Goal: Task Accomplishment & Management: Use online tool/utility

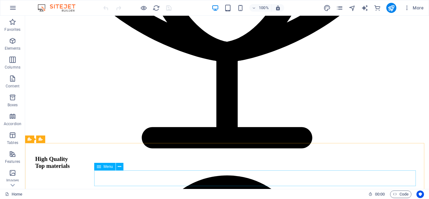
scroll to position [598, 0]
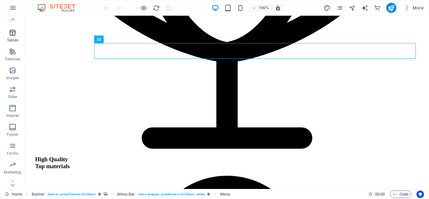
scroll to position [129, 0]
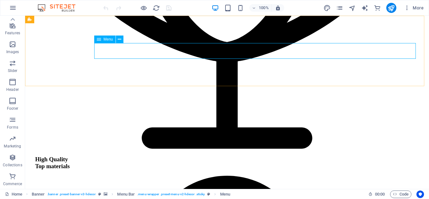
click at [229, 194] on span "Menu" at bounding box center [225, 194] width 10 height 8
select select "1"
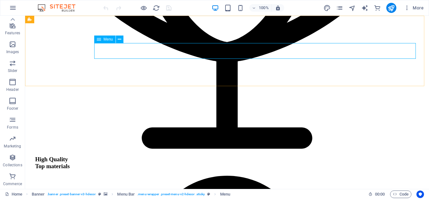
select select
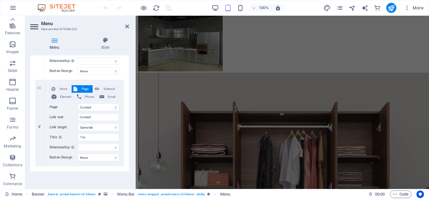
scroll to position [0, 0]
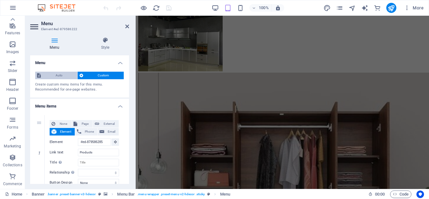
click at [53, 75] on span "Auto" at bounding box center [59, 76] width 33 height 8
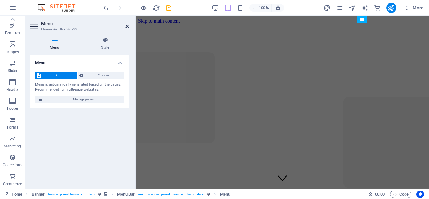
click at [126, 26] on icon at bounding box center [127, 26] width 4 height 5
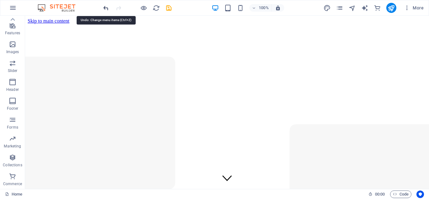
click at [102, 10] on icon "undo" at bounding box center [105, 7] width 7 height 7
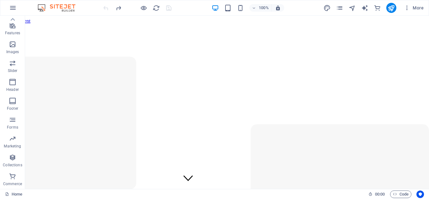
drag, startPoint x: 254, startPoint y: 185, endPoint x: 361, endPoint y: 207, distance: 109.4
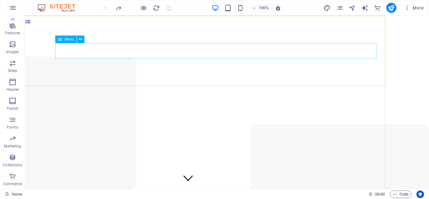
click at [65, 41] on span "Menu" at bounding box center [69, 39] width 9 height 4
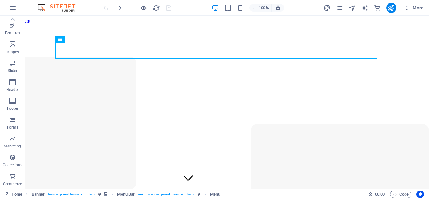
scroll to position [0, 0]
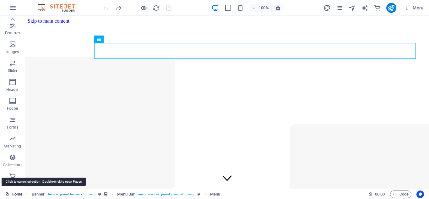
click at [20, 194] on link "Home" at bounding box center [13, 194] width 17 height 8
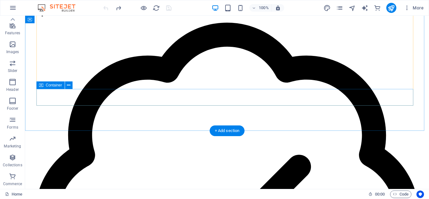
scroll to position [750, 0]
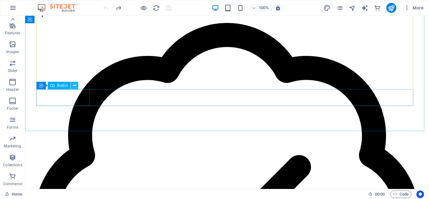
click at [75, 85] on icon at bounding box center [74, 85] width 3 height 7
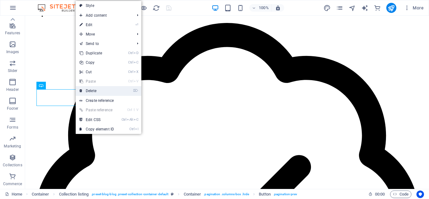
click at [92, 91] on link "⌦ Delete" at bounding box center [97, 90] width 42 height 9
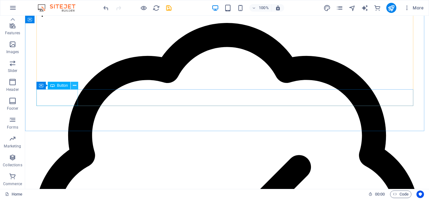
click at [76, 86] on icon at bounding box center [74, 85] width 3 height 7
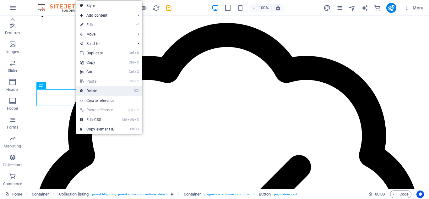
click at [92, 88] on link "⌦ Delete" at bounding box center [97, 90] width 42 height 9
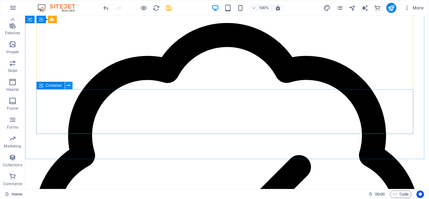
click at [68, 86] on icon at bounding box center [68, 85] width 3 height 7
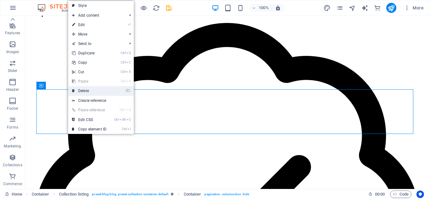
click at [77, 90] on link "⌦ Delete" at bounding box center [89, 90] width 42 height 9
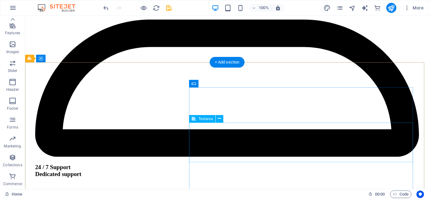
scroll to position [1424, 0]
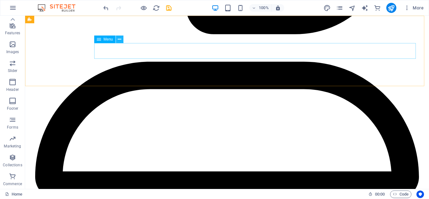
click at [117, 37] on button at bounding box center [120, 40] width 8 height 8
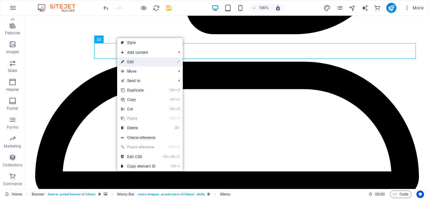
click at [131, 62] on link "⏎ Edit" at bounding box center [138, 61] width 42 height 9
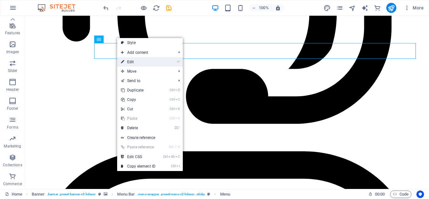
select select "1"
select select
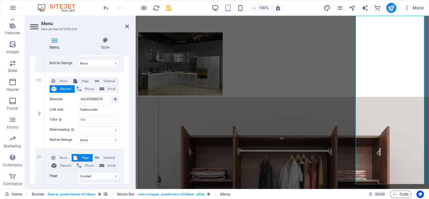
scroll to position [265, 0]
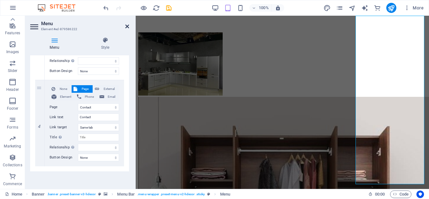
click at [128, 26] on icon at bounding box center [127, 26] width 4 height 5
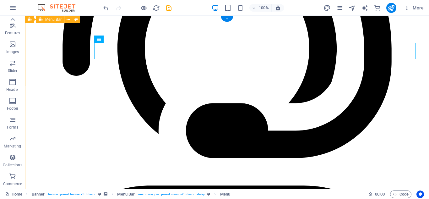
scroll to position [0, 0]
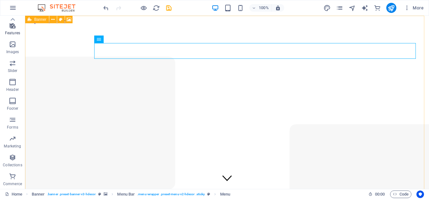
click at [14, 30] on span "Features" at bounding box center [12, 29] width 25 height 15
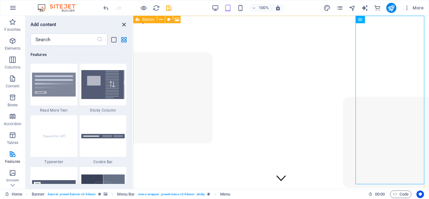
click at [125, 26] on icon "close panel" at bounding box center [123, 24] width 7 height 7
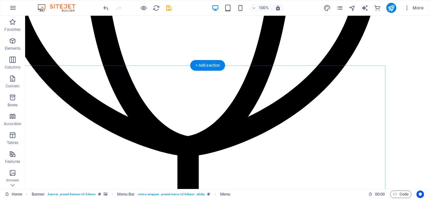
scroll to position [526, 39]
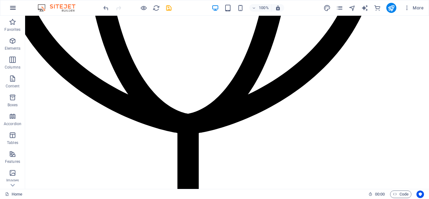
click at [14, 6] on icon "button" at bounding box center [13, 8] width 8 height 8
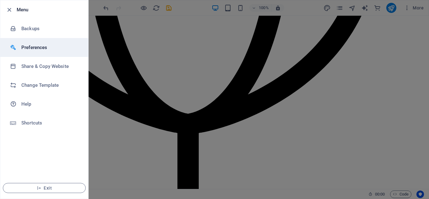
click at [37, 46] on h6 "Preferences" at bounding box center [50, 48] width 58 height 8
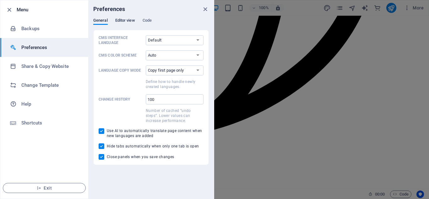
click at [120, 19] on span "Editor view" at bounding box center [125, 21] width 20 height 9
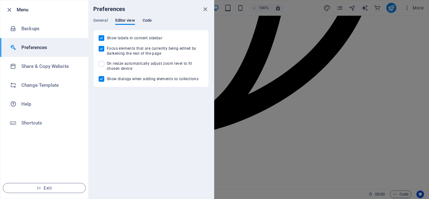
click at [149, 20] on span "Code" at bounding box center [147, 21] width 9 height 9
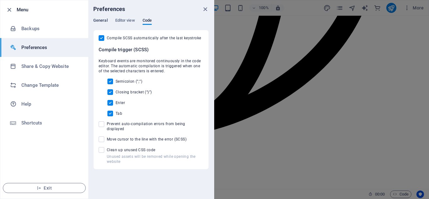
click at [97, 19] on span "General" at bounding box center [100, 21] width 14 height 9
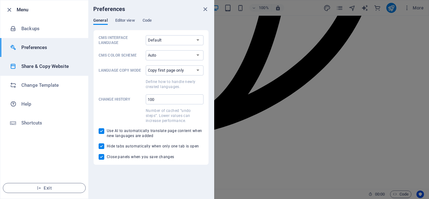
click at [51, 63] on h6 "Share & Copy Website" at bounding box center [50, 67] width 58 height 8
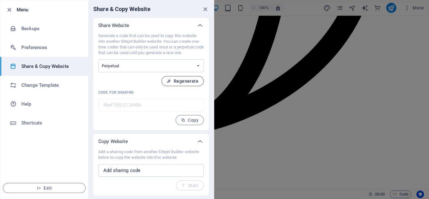
click at [174, 78] on button "Regenerate" at bounding box center [183, 81] width 42 height 10
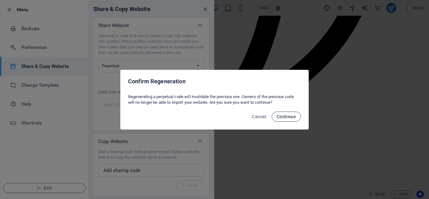
click at [294, 117] on span "Continue" at bounding box center [286, 116] width 19 height 5
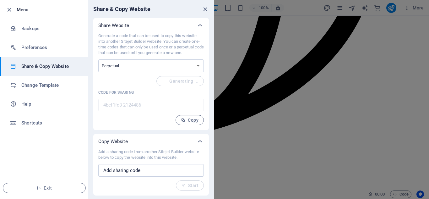
type input "745c5b10-2124486"
click at [206, 9] on icon "close" at bounding box center [205, 9] width 7 height 7
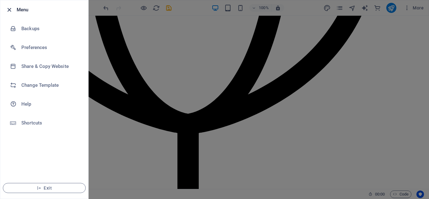
click at [8, 7] on icon "button" at bounding box center [9, 9] width 7 height 7
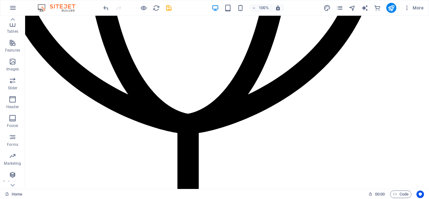
scroll to position [129, 0]
click at [14, 104] on icon "button" at bounding box center [13, 101] width 8 height 8
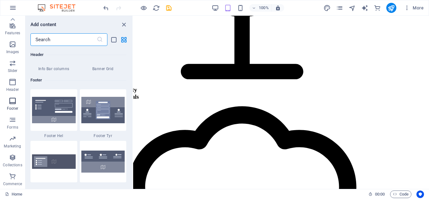
scroll to position [4160, 0]
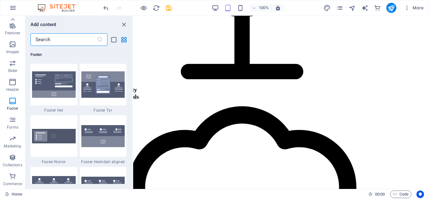
click at [66, 41] on input "text" at bounding box center [63, 39] width 66 height 13
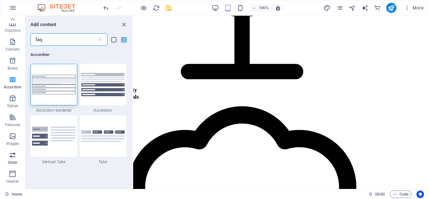
scroll to position [36, 0]
type input "faq"
click at [13, 62] on icon "button" at bounding box center [13, 61] width 8 height 8
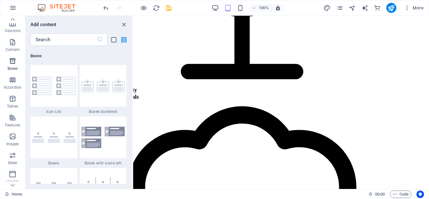
scroll to position [1733, 0]
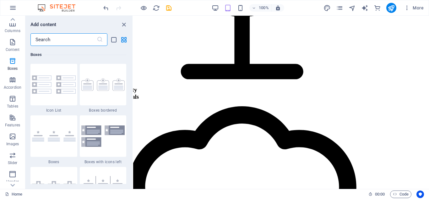
click at [61, 39] on input "text" at bounding box center [63, 39] width 66 height 13
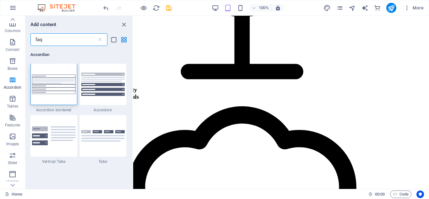
scroll to position [0, 0]
type input "faq"
click at [63, 92] on img at bounding box center [54, 84] width 44 height 19
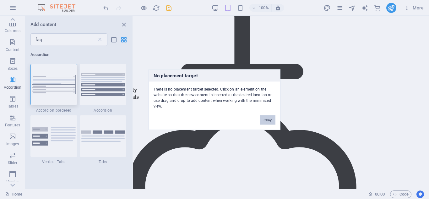
click at [268, 121] on button "Okay" at bounding box center [268, 119] width 16 height 9
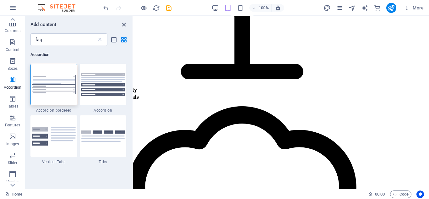
click at [122, 24] on icon "close panel" at bounding box center [123, 24] width 7 height 7
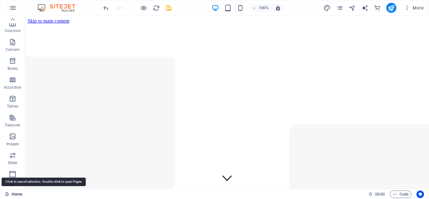
click at [14, 192] on link "Home" at bounding box center [13, 194] width 17 height 8
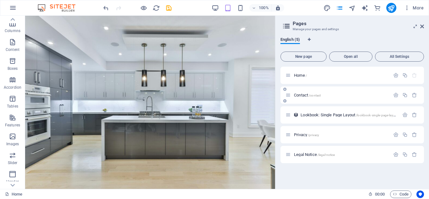
click at [344, 96] on p "Contact /contact" at bounding box center [341, 95] width 94 height 4
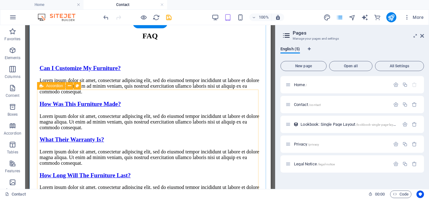
scroll to position [307, 0]
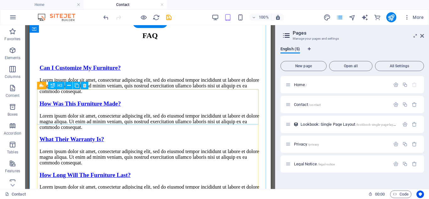
click at [150, 71] on div "Can I Customize My Furniture?" at bounding box center [150, 67] width 221 height 7
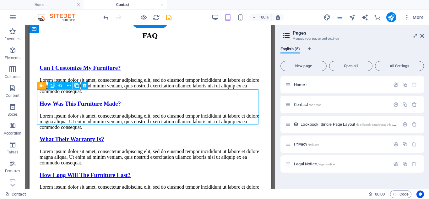
click at [150, 71] on div "Can I Customize My Furniture?" at bounding box center [150, 67] width 221 height 7
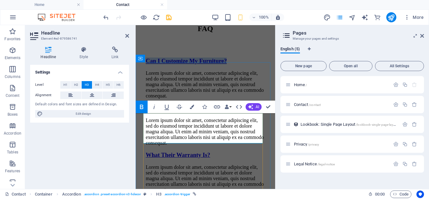
copy strong "Can I Customize My Furniture?"
click at [218, 99] on div "Lorem ipsum dolor sit amet, consectetur adipiscing elit, sed do eiusmod tempor …" at bounding box center [205, 84] width 119 height 28
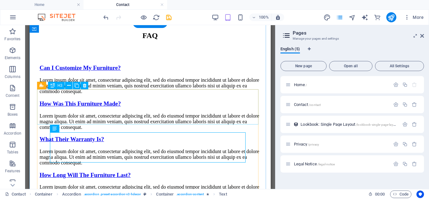
click at [146, 71] on div "Can I Customize My Furniture?" at bounding box center [150, 67] width 221 height 7
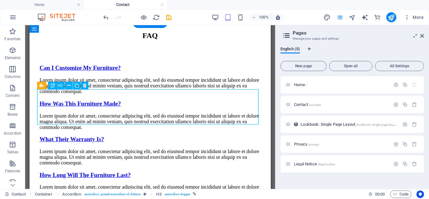
click at [146, 71] on div "Can I Customize My Furniture?" at bounding box center [150, 67] width 221 height 7
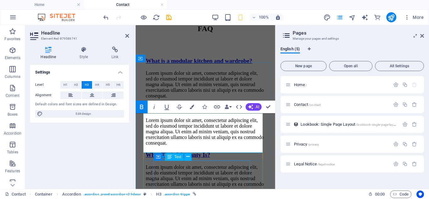
click at [188, 99] on div "Lorem ipsum dolor sit amet, consectetur adipiscing elit, sed do eiusmod tempor …" at bounding box center [205, 84] width 119 height 28
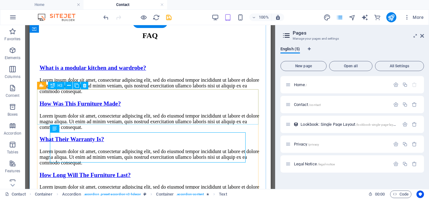
click at [151, 71] on div "What is a modular kitchen and wardrobe?" at bounding box center [150, 67] width 221 height 7
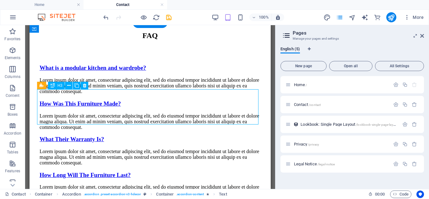
click at [151, 71] on div "What is a modular kitchen and wardrobe?" at bounding box center [150, 67] width 221 height 7
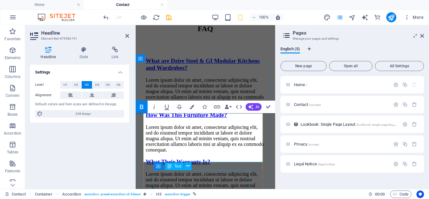
click at [184, 106] on div "Lorem ipsum dolor sit amet, consectetur adipiscing elit, sed do eiusmod tempor …" at bounding box center [205, 91] width 119 height 28
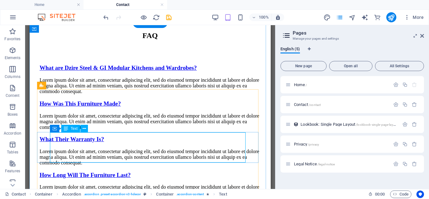
click at [121, 94] on div "Lorem ipsum dolor sit amet, consectetur adipiscing elit, sed do eiusmod tempor …" at bounding box center [150, 85] width 221 height 17
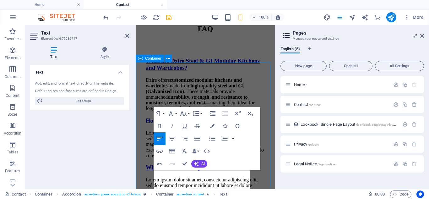
click at [209, 85] on div "FAQ What are Dzire Steel & GI Modular Kitchens and Wardrobes? Dzire offers cust…" at bounding box center [205, 137] width 134 height 289
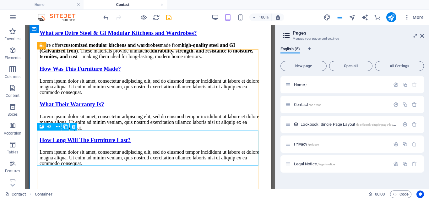
scroll to position [348, 0]
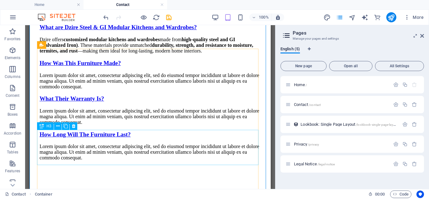
click at [87, 67] on div "How Was This Furniture Made?" at bounding box center [150, 63] width 221 height 7
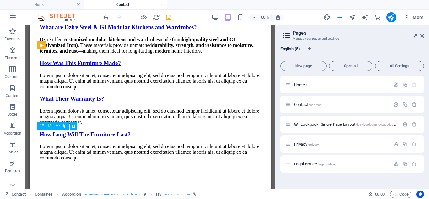
click at [87, 67] on div "How Was This Furniture Made?" at bounding box center [150, 63] width 221 height 7
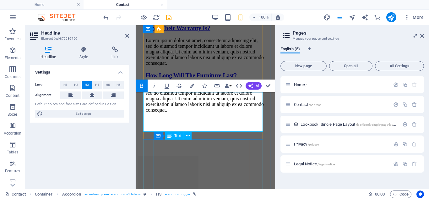
click at [183, 19] on div "Lorem ipsum dolor sit amet, consectetur adipiscing elit, sed do eiusmod tempor …" at bounding box center [205, 5] width 119 height 28
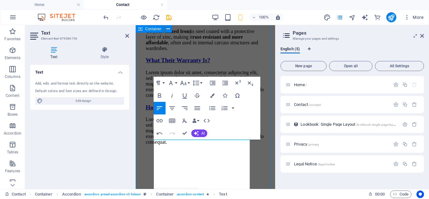
click at [265, 156] on div "FAQ What are Dzire Steel & GI Modular Kitchens and Wardrobes? Dzire offers cust…" at bounding box center [205, 11] width 134 height 328
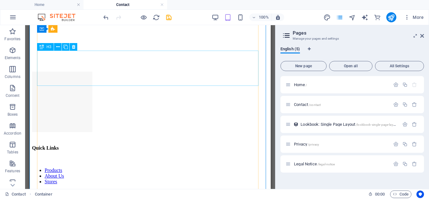
scroll to position [531, 0]
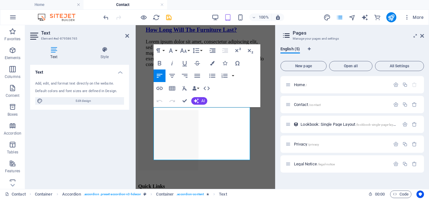
scroll to position [615, 0]
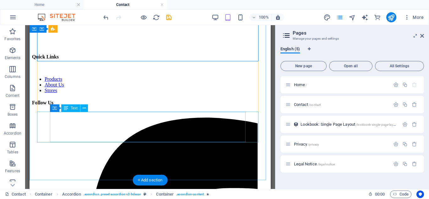
scroll to position [666, 0]
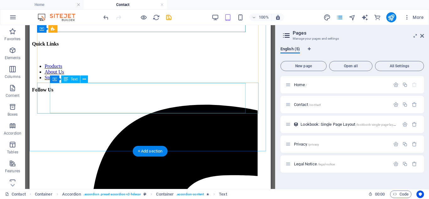
scroll to position [677, 0]
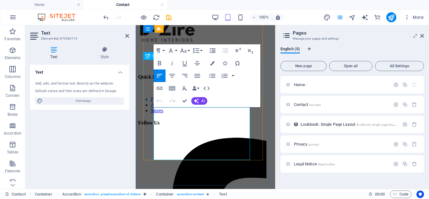
scroll to position [769, 0]
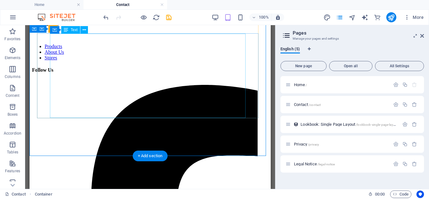
scroll to position [740, 0]
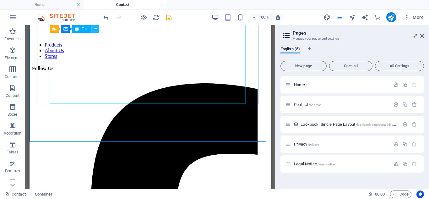
click at [97, 29] on button at bounding box center [95, 29] width 8 height 8
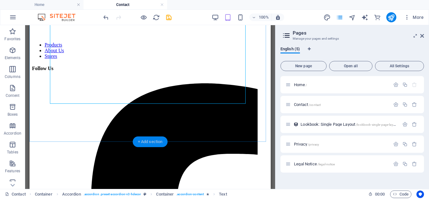
click at [147, 140] on div "+ Add section" at bounding box center [150, 141] width 35 height 11
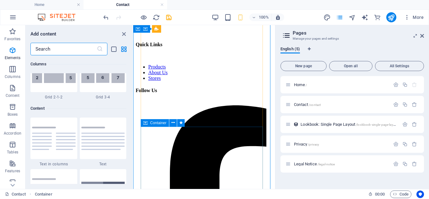
scroll to position [1099, 0]
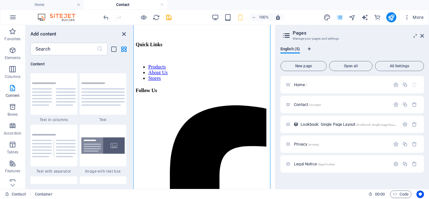
click at [123, 34] on icon "close panel" at bounding box center [123, 33] width 7 height 7
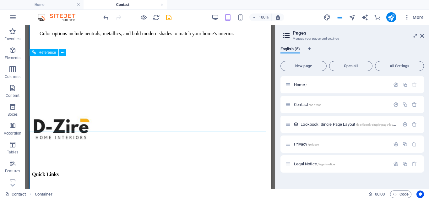
scroll to position [586, 0]
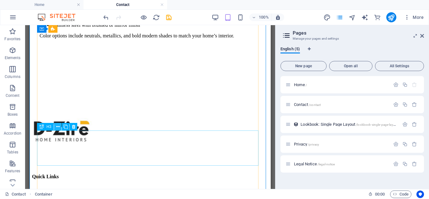
click at [58, 127] on icon at bounding box center [57, 126] width 3 height 7
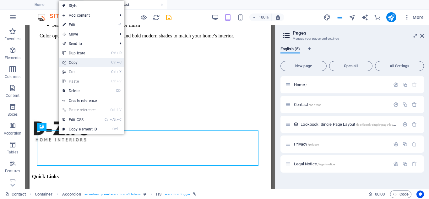
click at [95, 63] on link "Ctrl C Copy" at bounding box center [80, 62] width 42 height 9
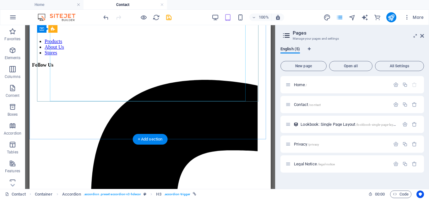
scroll to position [746, 0]
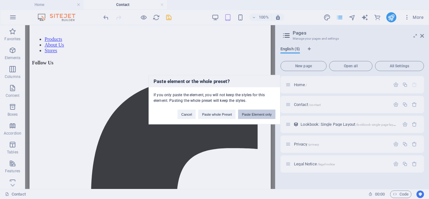
click at [252, 117] on button "Paste Element only" at bounding box center [256, 113] width 37 height 9
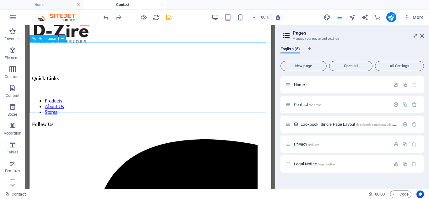
scroll to position [684, 0]
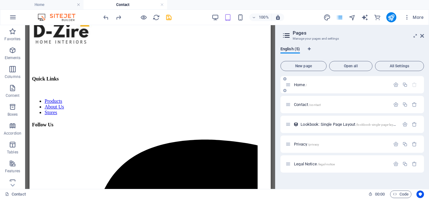
click at [302, 84] on span "Home /" at bounding box center [300, 84] width 13 height 5
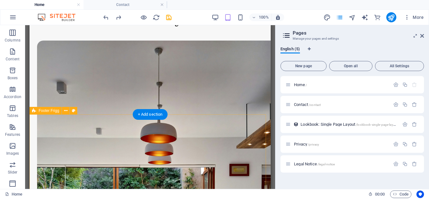
scroll to position [1219, 0]
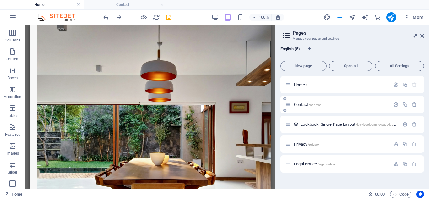
click at [303, 102] on div "Contact /contact" at bounding box center [338, 104] width 105 height 7
click at [303, 103] on span "Contact /contact" at bounding box center [307, 104] width 27 height 5
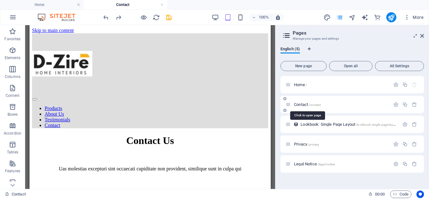
scroll to position [684, 0]
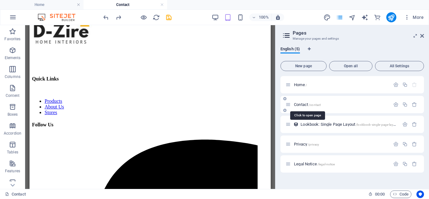
click at [303, 103] on span "Contact /contact" at bounding box center [307, 104] width 27 height 5
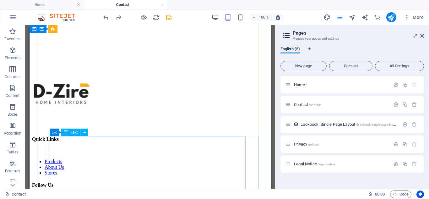
scroll to position [623, 0]
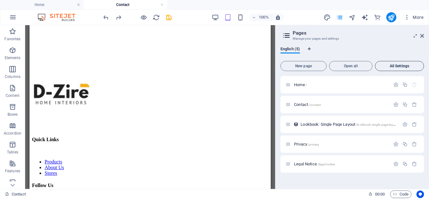
click at [405, 67] on span "All Settings" at bounding box center [399, 66] width 43 height 4
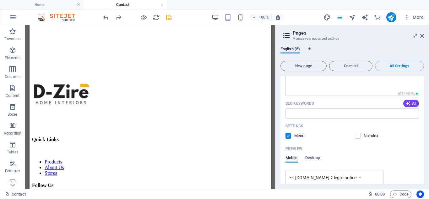
scroll to position [1013, 0]
click at [412, 101] on span "AI" at bounding box center [411, 103] width 11 height 5
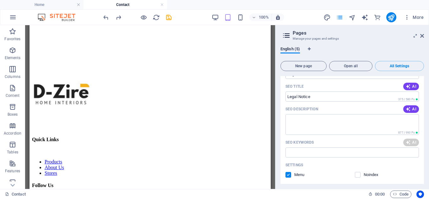
scroll to position [969, 0]
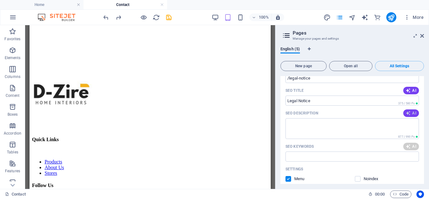
type input "Legal Notice, Home Decor, [US_STATE] Interiors, Lakeside Home Decor, Privacy Po…"
click at [413, 113] on span "AI" at bounding box center [411, 113] width 11 height 5
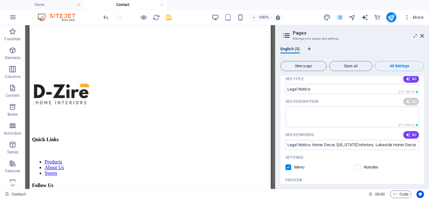
scroll to position [982, 0]
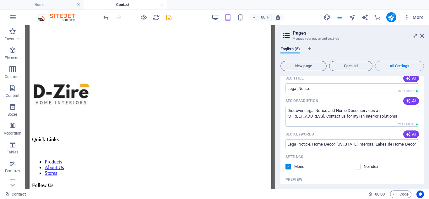
type textarea "Discover Legal Notice and Home Decor services at [STREET_ADDRESS]. Contact us f…"
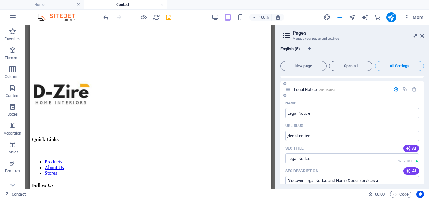
scroll to position [890, 0]
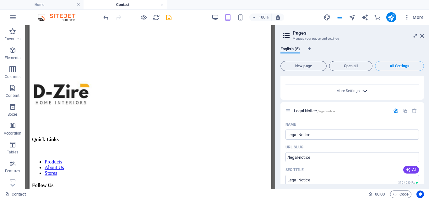
click at [363, 90] on icon "button" at bounding box center [364, 90] width 7 height 7
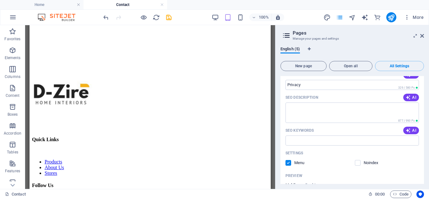
scroll to position [698, 0]
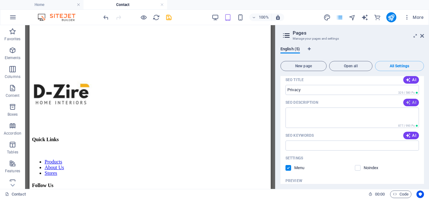
click at [406, 101] on icon "button" at bounding box center [409, 102] width 6 height 6
click at [414, 135] on span "AI" at bounding box center [411, 135] width 11 height 5
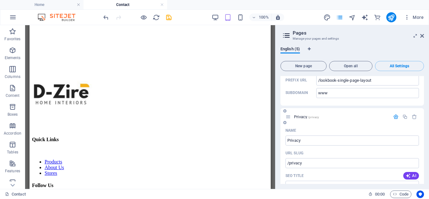
scroll to position [582, 0]
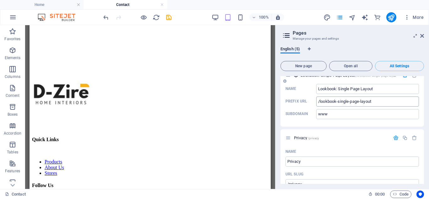
type textarea "Discover stylish home interiors and decor at Dzire Home Interiors. Follow us fo…"
type input "home interiors, online shopping, legal notice, privacy policy, follow us, socia…"
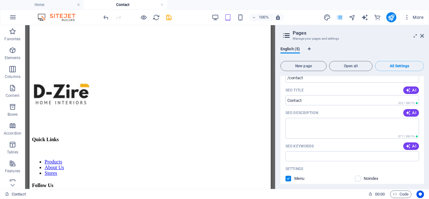
scroll to position [343, 0]
click at [412, 112] on span "AI" at bounding box center [411, 113] width 11 height 5
click at [413, 147] on span "AI" at bounding box center [411, 146] width 11 height 5
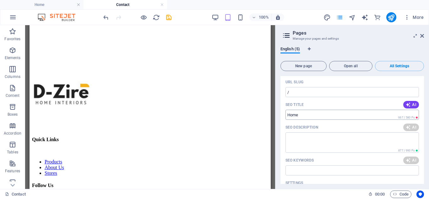
scroll to position [0, 0]
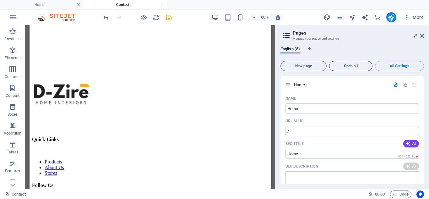
click at [339, 62] on button "Open all" at bounding box center [350, 66] width 43 height 10
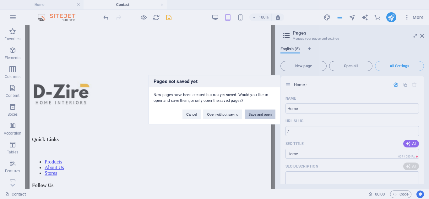
click at [260, 113] on button "Save and open" at bounding box center [260, 113] width 31 height 9
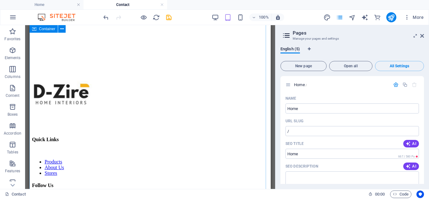
type textarea "Contact us to learn about custom furniture options, craftsmanship details, and …"
type input "custom furniture, furniture durability, furniture warranty, furniture making pr…"
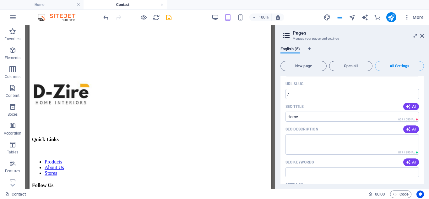
scroll to position [36, 0]
click at [411, 128] on span "AI" at bounding box center [411, 129] width 11 height 5
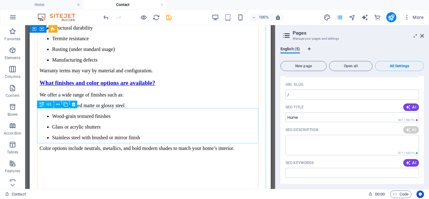
scroll to position [473, 0]
click at [240, 9] on div "What Their Warranty Is?" at bounding box center [150, 5] width 221 height 7
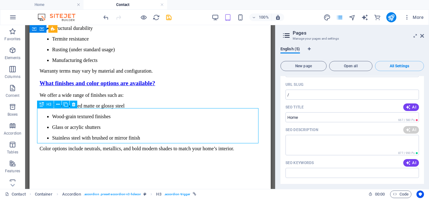
click at [243, 9] on div "What Their Warranty Is?" at bounding box center [150, 5] width 221 height 7
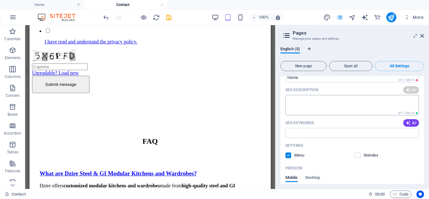
scroll to position [77, 0]
click at [406, 121] on icon "button" at bounding box center [408, 122] width 7 height 7
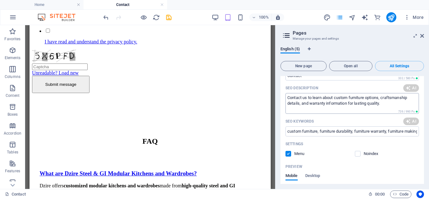
scroll to position [370, 0]
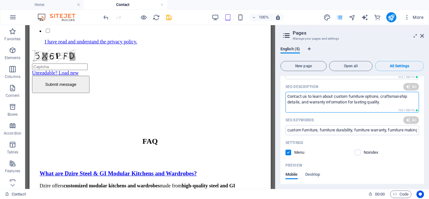
click at [365, 97] on textarea "Contact us to learn about custom furniture options, craftsmanship details, and …" at bounding box center [353, 102] width 134 height 20
click at [366, 97] on textarea "Contact us to learn about custom furniture options, craftsmanship details, and …" at bounding box center [353, 102] width 134 height 20
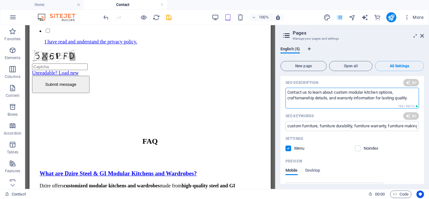
scroll to position [374, 0]
type textarea "Contact us to learn about custom modular kitchen options, craftsmanship details…"
click at [317, 125] on input "custom furniture, furniture durability, furniture warranty, furniture making pr…" at bounding box center [353, 126] width 134 height 10
type input "custom Modular kitchen, furniture durability, furniture warranty, furniture mak…"
type textarea "Transform your kitchen into a modern, minimalist space with high-quality modula…"
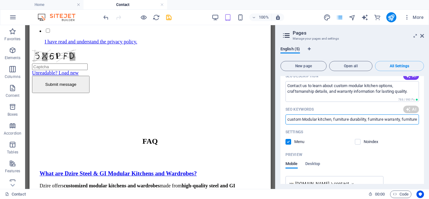
type input "custom Modular kitchen, furniture durability, furniture warranty, furniture mak…"
type textarea "Transform your kitchen into a modern, minimalist space with high-quality modula…"
type input "modular kitchen [GEOGRAPHIC_DATA], minimalist kitchen design, modern kitchen so…"
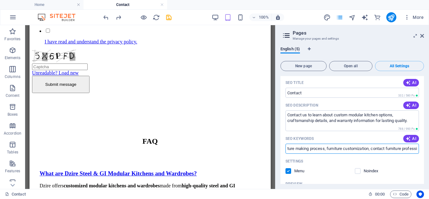
scroll to position [345, 0]
click at [340, 149] on input "custom Modular kitchen, furniture durability, furniture warranty, furniture mak…" at bounding box center [353, 148] width 134 height 10
click at [307, 147] on input "custom Modular kitchen, furniture durability, furniture warranty, furniture mak…" at bounding box center [353, 148] width 134 height 10
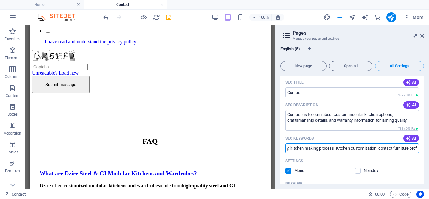
click at [413, 146] on input "custom Modular kitchen, furniture durability, furniture warranty, kitchen makin…" at bounding box center [353, 148] width 134 height 10
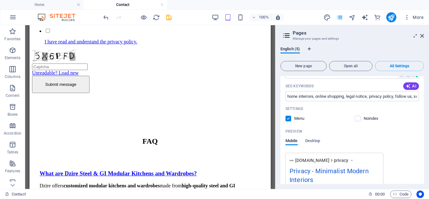
scroll to position [795, 0]
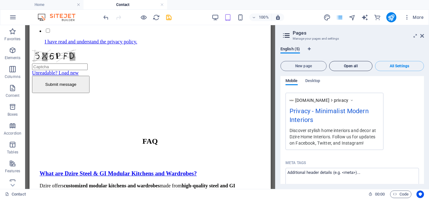
type input "custom Modular kitchen, furniture durability, furniture warranty, kitchen makin…"
click at [343, 63] on button "Open all" at bounding box center [350, 66] width 43 height 10
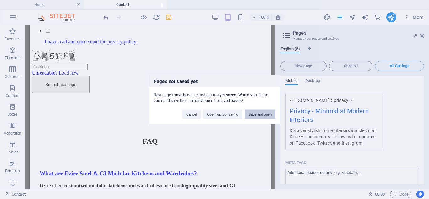
click at [263, 114] on button "Save and open" at bounding box center [260, 113] width 31 height 9
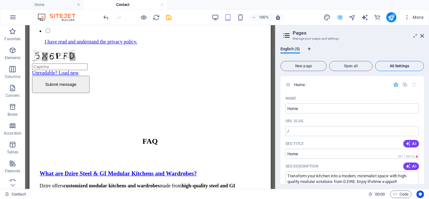
click at [396, 64] on span "All Settings" at bounding box center [399, 66] width 43 height 4
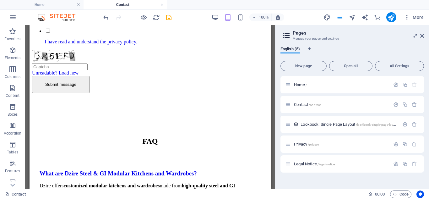
click at [420, 36] on header "Pages Manage your pages and settings" at bounding box center [353, 33] width 142 height 16
click at [423, 36] on icon at bounding box center [422, 35] width 4 height 5
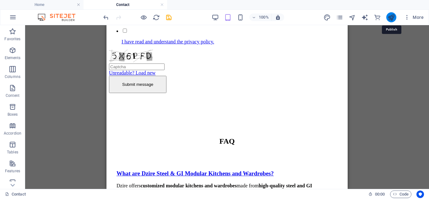
click at [392, 17] on icon "publish" at bounding box center [391, 17] width 7 height 7
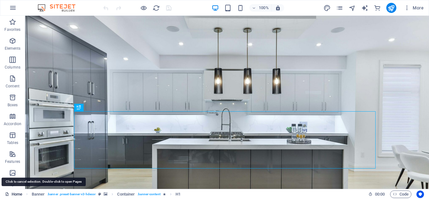
click at [20, 195] on link "Home" at bounding box center [13, 194] width 17 height 8
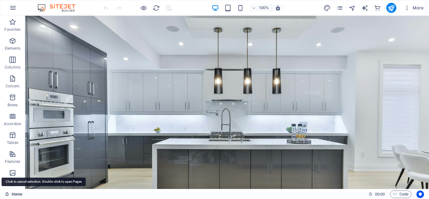
click at [20, 195] on link "Home" at bounding box center [13, 194] width 17 height 8
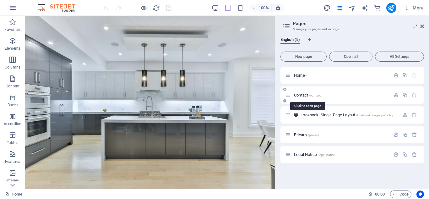
click at [315, 94] on span "/contact" at bounding box center [315, 95] width 12 height 3
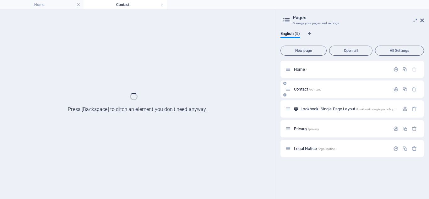
click at [315, 94] on div "Contact /contact" at bounding box center [353, 88] width 144 height 17
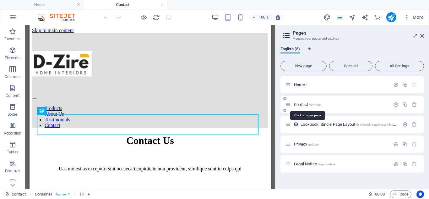
click at [315, 105] on span "/contact" at bounding box center [315, 104] width 12 height 3
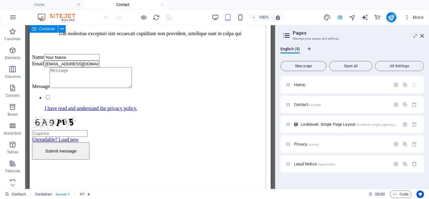
scroll to position [135, 0]
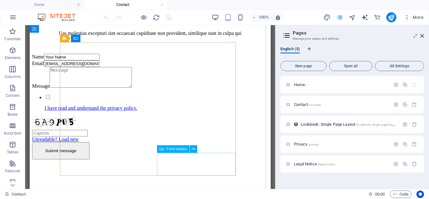
click at [208, 159] on div "Submit message" at bounding box center [120, 150] width 176 height 17
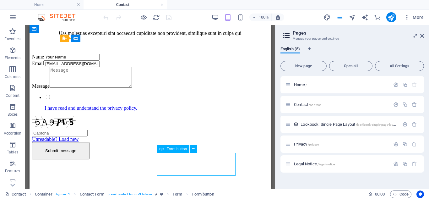
click at [208, 159] on div "Submit message" at bounding box center [120, 150] width 176 height 17
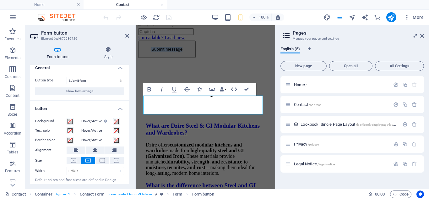
scroll to position [4, 0]
click at [108, 90] on button "Show form settings" at bounding box center [79, 92] width 89 height 8
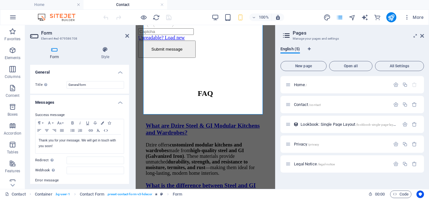
click at [108, 90] on div "Title Define a name for the form. General form" at bounding box center [79, 85] width 99 height 18
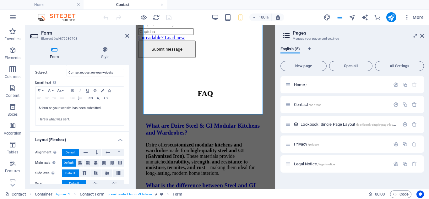
scroll to position [233, 0]
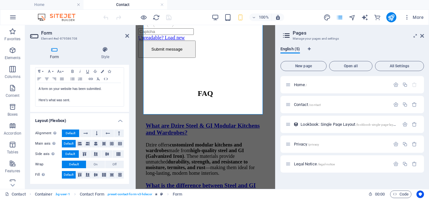
click at [129, 36] on aside "Form Element #ed-879586708 Form Style General Title Define a name for the form.…" at bounding box center [80, 107] width 111 height 164
click at [128, 36] on icon at bounding box center [127, 35] width 4 height 5
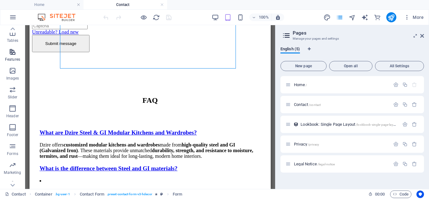
scroll to position [138, 0]
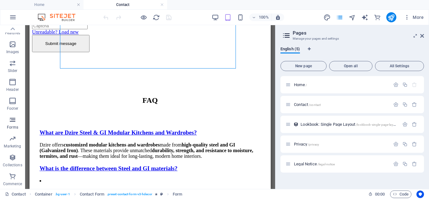
click at [12, 122] on icon "button" at bounding box center [13, 120] width 8 height 8
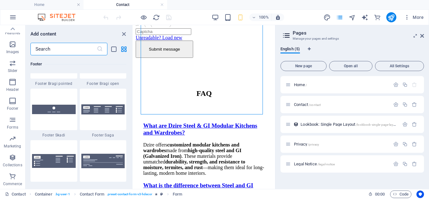
scroll to position [4588, 0]
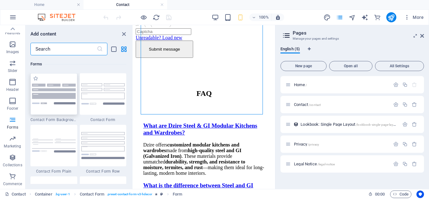
click at [65, 95] on img at bounding box center [54, 94] width 44 height 20
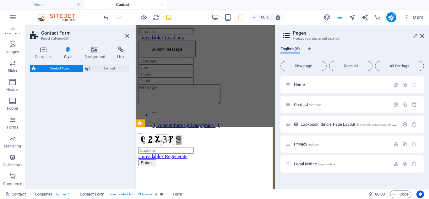
select select "rem"
select select "preset-contact-form-v3-background"
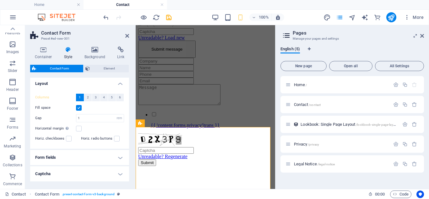
scroll to position [132, 0]
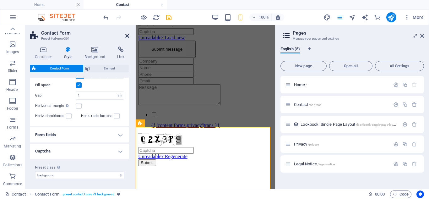
click at [126, 36] on icon at bounding box center [127, 35] width 4 height 5
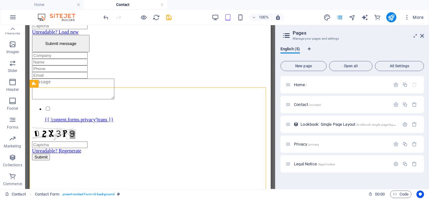
click at [148, 2] on h4 "Contact" at bounding box center [126, 4] width 84 height 7
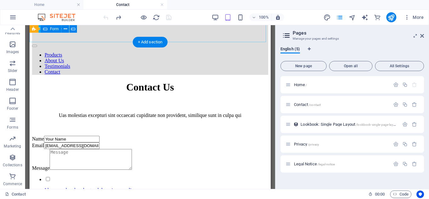
scroll to position [53, 0]
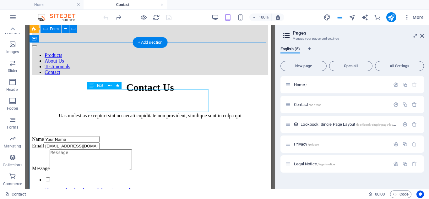
click at [163, 113] on div "Uas molestias excepturi sint occaecati cupiditate non provident, similique sunt…" at bounding box center [150, 116] width 236 height 6
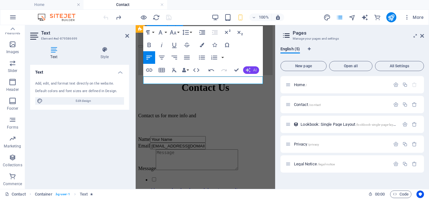
click at [249, 68] on icon "button" at bounding box center [248, 70] width 5 height 5
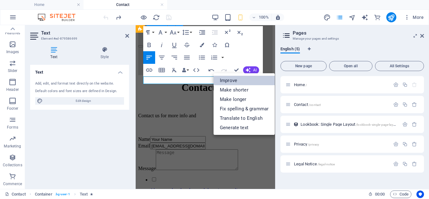
click at [244, 76] on link "Improve" at bounding box center [244, 80] width 61 height 9
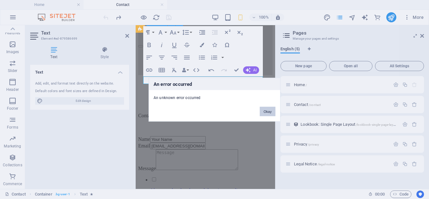
click at [270, 113] on button "Okay" at bounding box center [268, 111] width 16 height 9
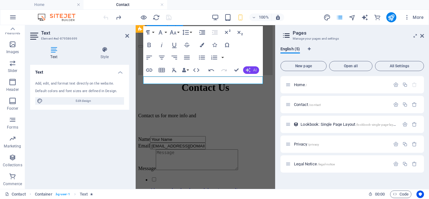
click at [251, 67] on button "AI" at bounding box center [251, 70] width 16 height 8
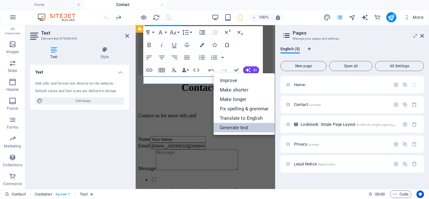
click at [255, 130] on link "Generate text" at bounding box center [244, 127] width 61 height 9
select select "English"
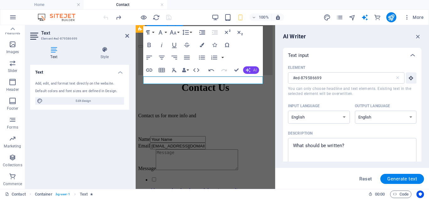
click at [250, 71] on icon "button" at bounding box center [248, 70] width 5 height 5
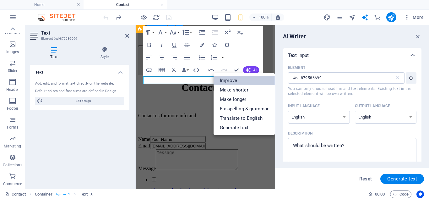
click at [244, 84] on link "Improve" at bounding box center [244, 80] width 61 height 9
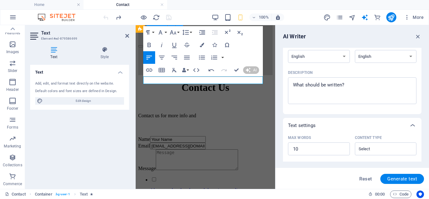
scroll to position [59, 0]
type textarea "x"
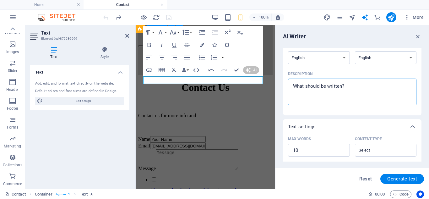
drag, startPoint x: 351, startPoint y: 86, endPoint x: 289, endPoint y: 86, distance: 61.9
click at [289, 86] on div "x ​" at bounding box center [352, 92] width 129 height 27
click at [291, 86] on textarea "Description x ​" at bounding box center [352, 92] width 122 height 20
drag, startPoint x: 292, startPoint y: 86, endPoint x: 344, endPoint y: 87, distance: 52.5
click at [344, 87] on textarea "Description x ​" at bounding box center [352, 92] width 122 height 20
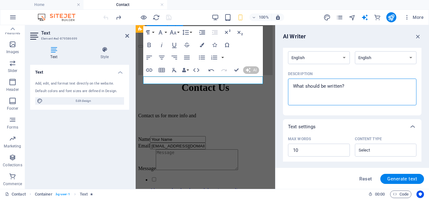
click at [344, 87] on textarea "Description x ​" at bounding box center [352, 92] width 122 height 20
type textarea "c"
type textarea "x"
type textarea "co"
type textarea "x"
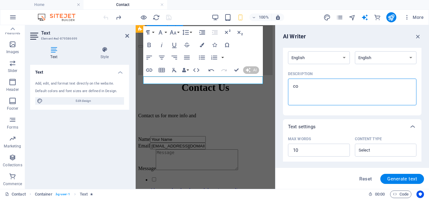
type textarea "co"
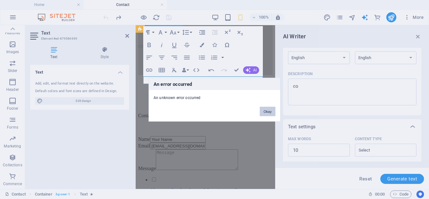
click at [268, 112] on button "Okay" at bounding box center [268, 111] width 16 height 9
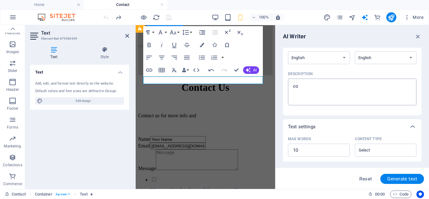
type textarea "x"
click at [323, 86] on textarea "co" at bounding box center [352, 92] width 122 height 20
type textarea "con"
type textarea "x"
type textarea "cont"
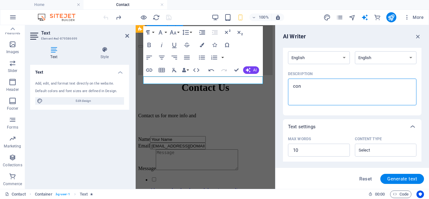
type textarea "x"
type textarea "conta"
type textarea "x"
type textarea "contac"
type textarea "x"
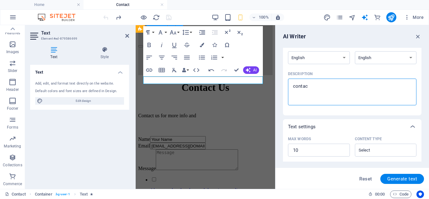
type textarea "contact"
type textarea "x"
type textarea "contact"
type textarea "x"
type textarea "contact u"
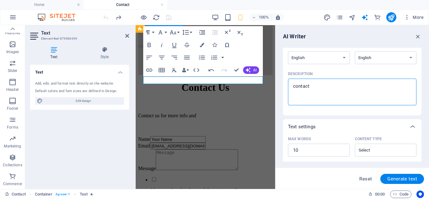
type textarea "x"
type textarea "contact us"
type textarea "x"
type textarea "contact us"
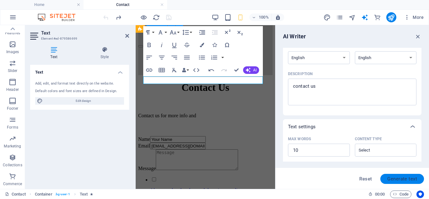
click at [406, 179] on span "Generate text" at bounding box center [402, 178] width 30 height 5
type textarea "x"
